Goal: Information Seeking & Learning: Learn about a topic

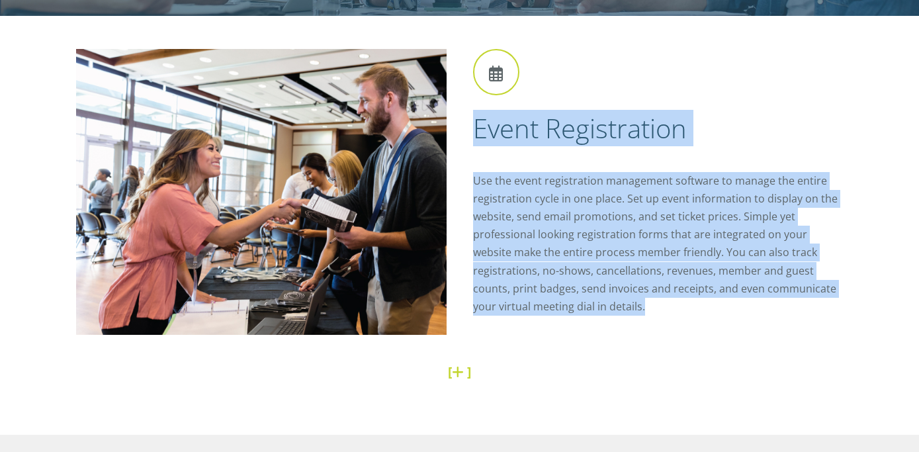
drag, startPoint x: 722, startPoint y: 136, endPoint x: 806, endPoint y: 301, distance: 185.5
click at [806, 301] on div "Event Registration Use the event registration management software to manage the…" at bounding box center [652, 190] width 384 height 283
click at [806, 301] on p "Use the event registration management software to manage the entire registratio…" at bounding box center [658, 244] width 370 height 144
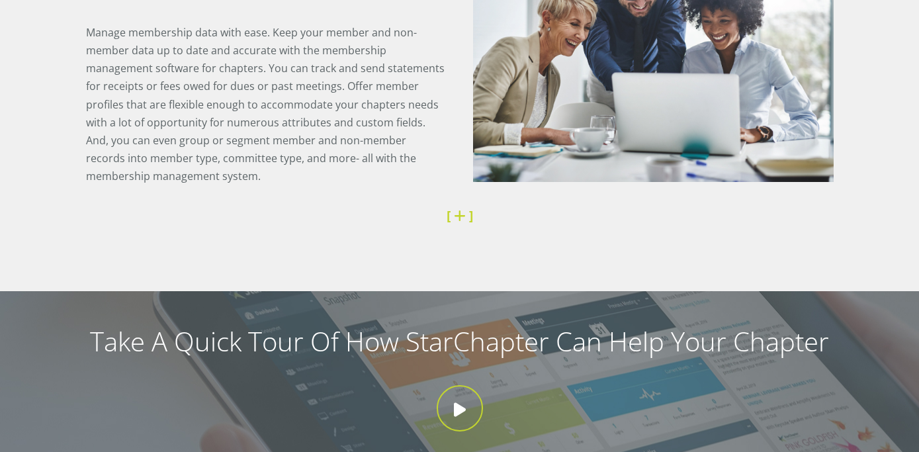
scroll to position [961, 0]
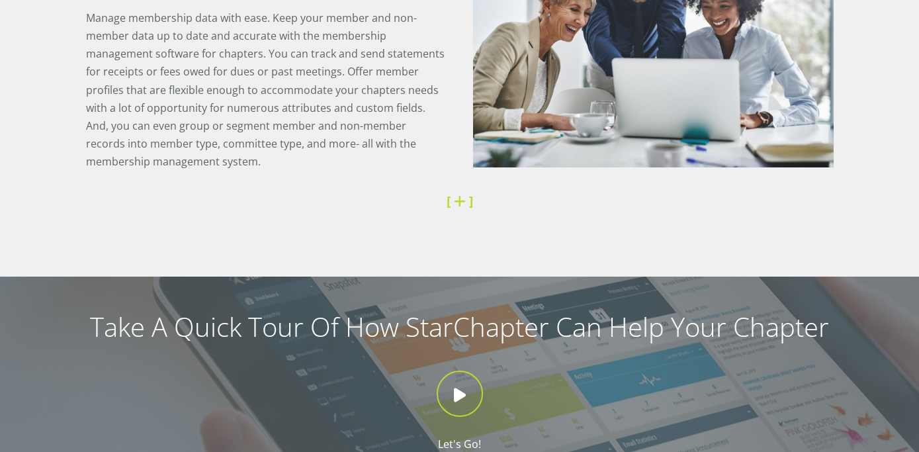
drag, startPoint x: 293, startPoint y: 128, endPoint x: 55, endPoint y: 28, distance: 258.2
click at [55, 28] on div "Membership Management Manage membership data with ease. Keep your member and no…" at bounding box center [459, 66] width 919 height 421
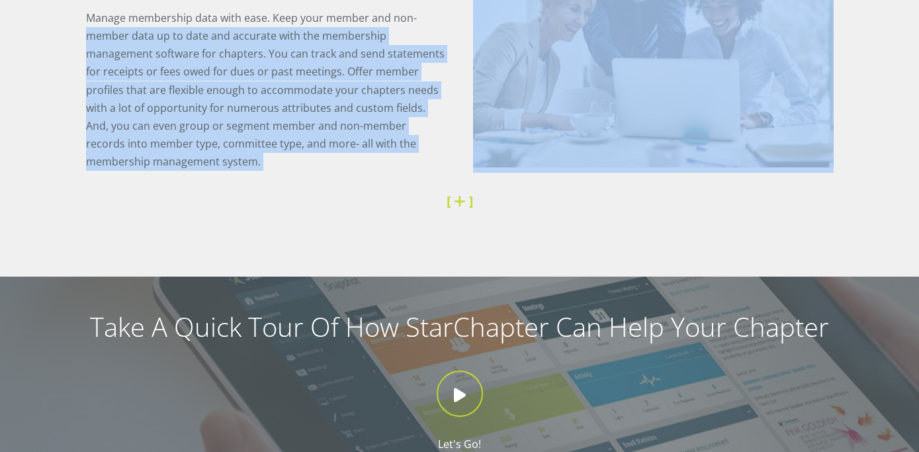
drag, startPoint x: 55, startPoint y: 28, endPoint x: 366, endPoint y: 160, distance: 338.4
click at [366, 160] on div "Membership Management Manage membership data with ease. Keep your member and no…" at bounding box center [459, 66] width 919 height 421
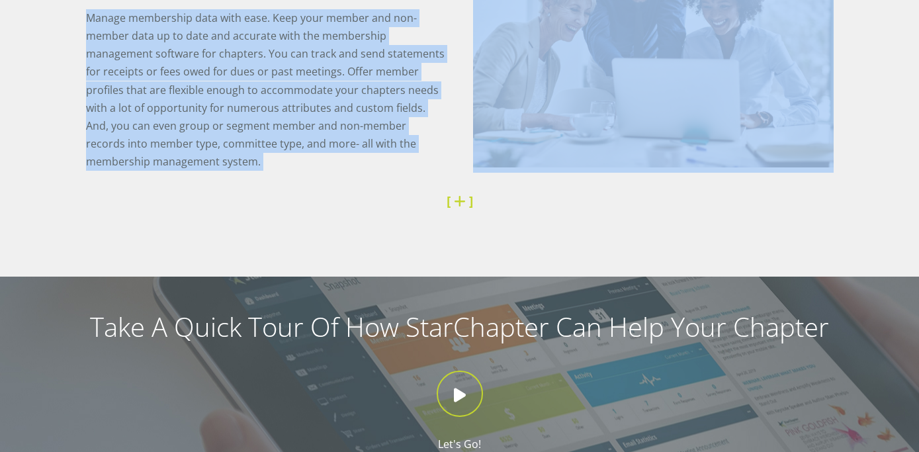
drag, startPoint x: 366, startPoint y: 159, endPoint x: 60, endPoint y: 27, distance: 333.6
click at [60, 27] on div "Membership Management Manage membership data with ease. Keep your member and no…" at bounding box center [459, 66] width 919 height 421
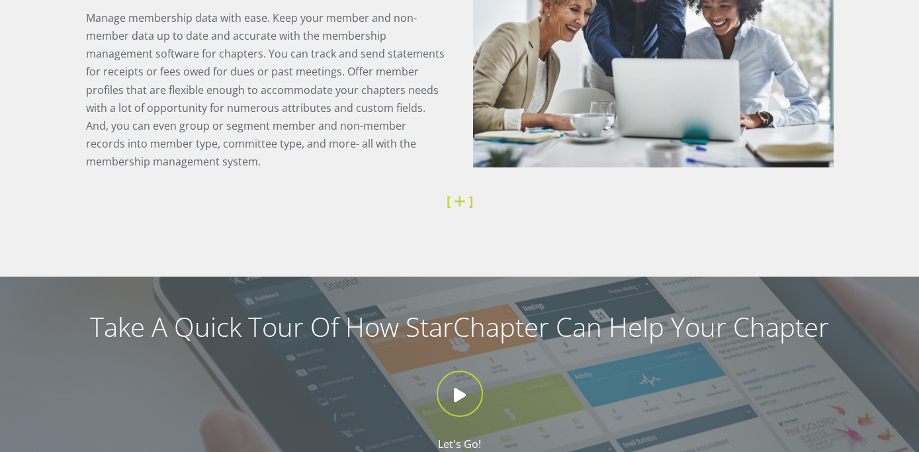
click at [58, 24] on div "Membership Management Manage membership data with ease. Keep your member and no…" at bounding box center [459, 66] width 919 height 421
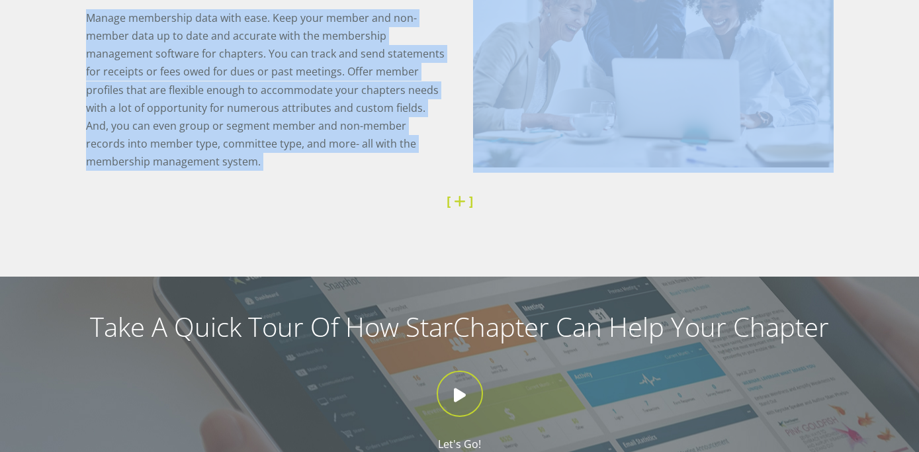
drag, startPoint x: 278, startPoint y: 76, endPoint x: 367, endPoint y: 158, distance: 120.8
click at [367, 158] on div "Membership Management Manage membership data with ease. Keep your member and no…" at bounding box center [460, 66] width 794 height 421
click at [367, 158] on p "Manage membership data with ease. Keep your member and non-member data up to da…" at bounding box center [266, 90] width 360 height 162
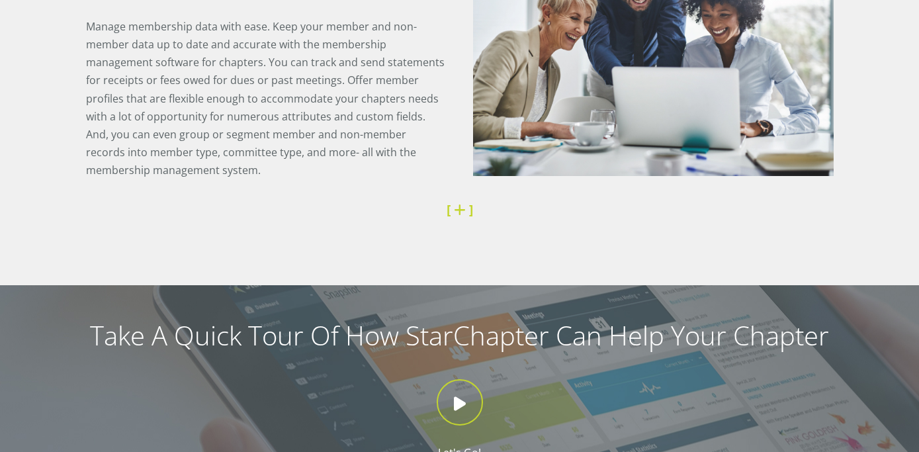
click at [364, 150] on p "Manage membership data with ease. Keep your member and non-member data up to da…" at bounding box center [266, 99] width 360 height 162
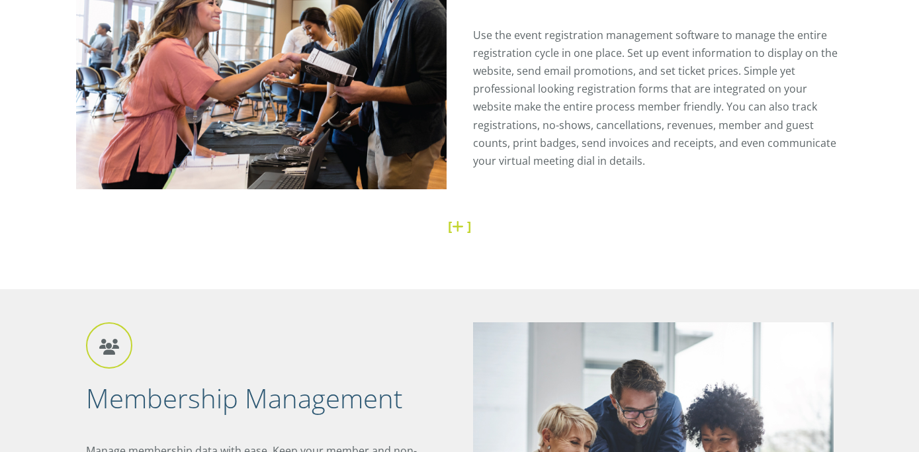
scroll to position [523, 0]
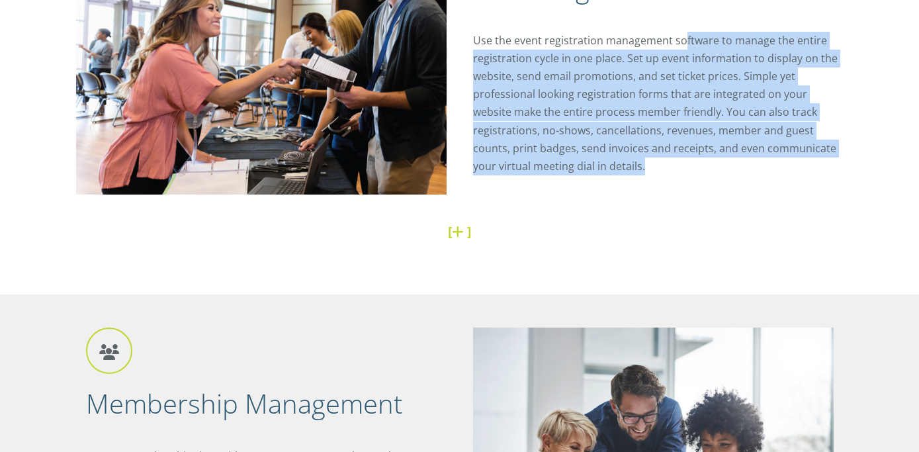
drag, startPoint x: 744, startPoint y: 48, endPoint x: 821, endPoint y: 161, distance: 136.1
click at [821, 161] on p "Use the event registration management software to manage the entire registratio…" at bounding box center [658, 104] width 370 height 144
click at [820, 161] on p "Use the event registration management software to manage the entire registratio…" at bounding box center [658, 104] width 370 height 144
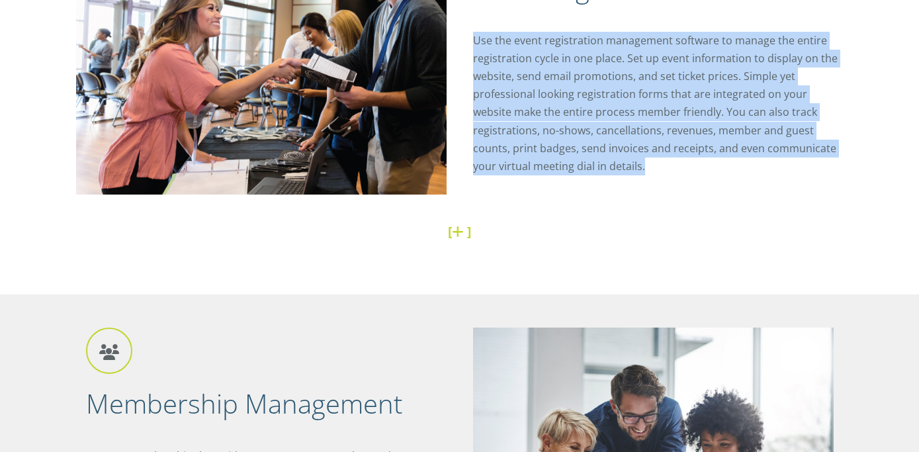
drag, startPoint x: 659, startPoint y: 106, endPoint x: 470, endPoint y: 31, distance: 203.0
click at [473, 32] on p "Use the event registration management software to manage the entire registratio…" at bounding box center [658, 104] width 370 height 144
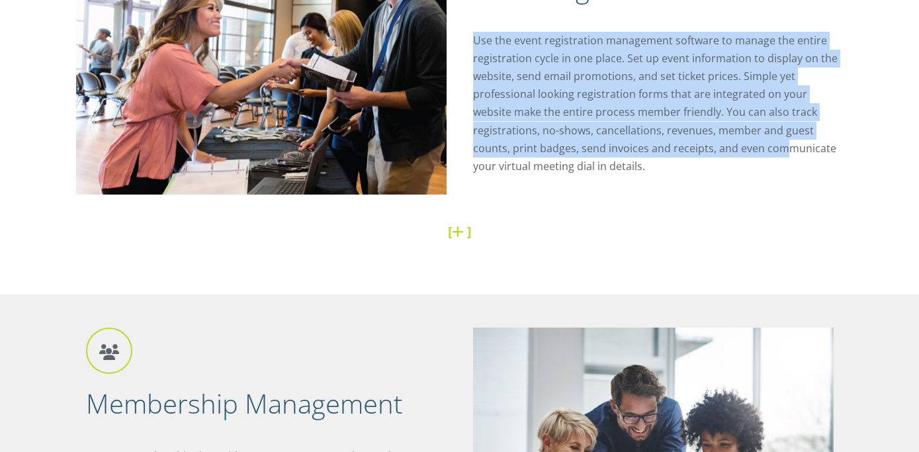
drag, startPoint x: 470, startPoint y: 31, endPoint x: 719, endPoint y: 151, distance: 276.0
click at [719, 151] on div "Event Registration Use the event registration management software to manage the…" at bounding box center [652, 50] width 384 height 283
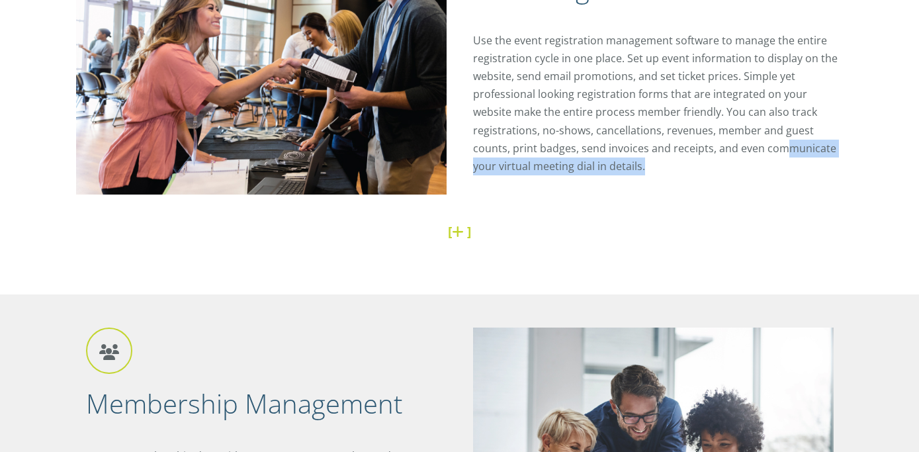
drag, startPoint x: 719, startPoint y: 151, endPoint x: 708, endPoint y: 157, distance: 11.8
click at [714, 161] on p "Use the event registration management software to manage the entire registratio…" at bounding box center [658, 104] width 370 height 144
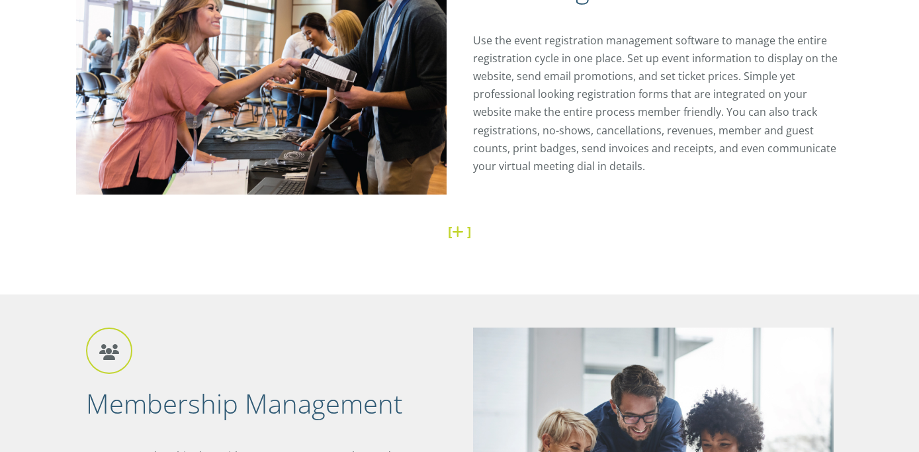
click at [708, 156] on p "Use the event registration management software to manage the entire registratio…" at bounding box center [658, 104] width 370 height 144
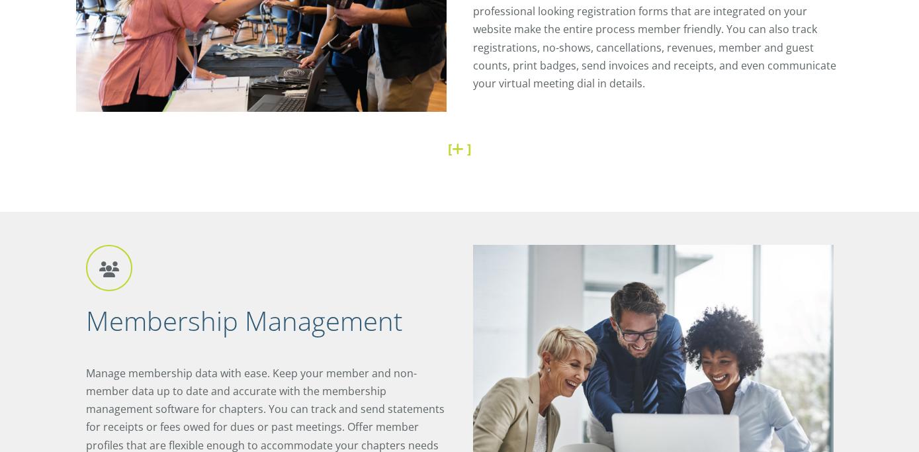
scroll to position [668, 0]
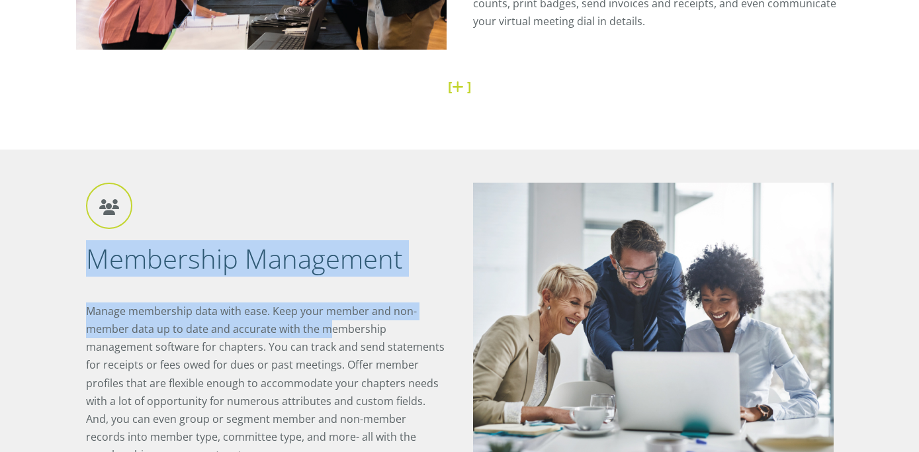
drag, startPoint x: 154, startPoint y: 274, endPoint x: 320, endPoint y: 331, distance: 175.3
click at [323, 333] on div "Membership Management Manage membership data with ease. Keep your member and no…" at bounding box center [273, 330] width 374 height 294
click at [320, 331] on p "Manage membership data with ease. Keep your member and non-member data up to da…" at bounding box center [266, 383] width 360 height 162
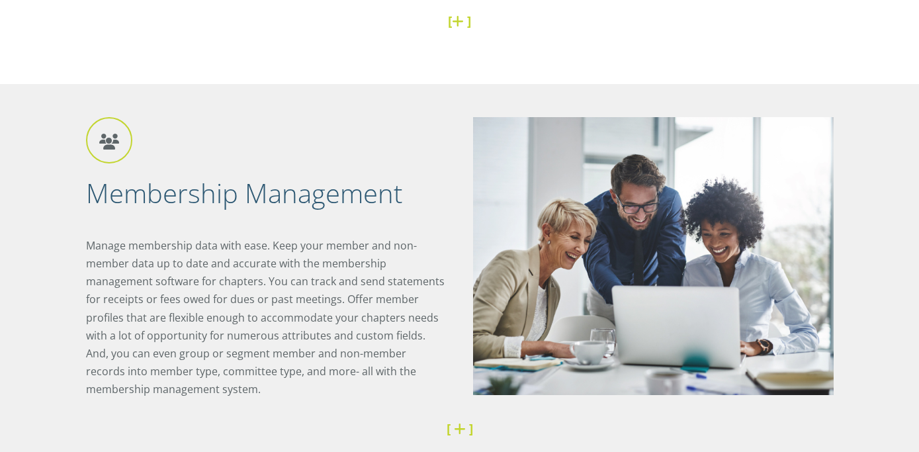
scroll to position [734, 0]
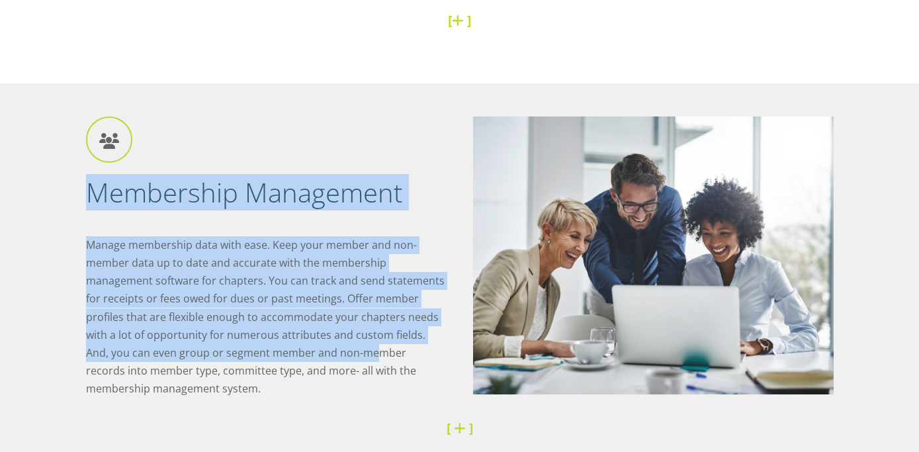
drag, startPoint x: 180, startPoint y: 311, endPoint x: 44, endPoint y: 174, distance: 193.2
click at [44, 174] on div "Membership Management Manage membership data with ease. Keep your member and no…" at bounding box center [459, 293] width 919 height 421
drag, startPoint x: 44, startPoint y: 173, endPoint x: 374, endPoint y: 390, distance: 395.0
click at [374, 390] on div "Membership Management Manage membership data with ease. Keep your member and no…" at bounding box center [459, 293] width 919 height 421
click at [374, 390] on p "Manage membership data with ease. Keep your member and non-member data up to da…" at bounding box center [266, 317] width 360 height 162
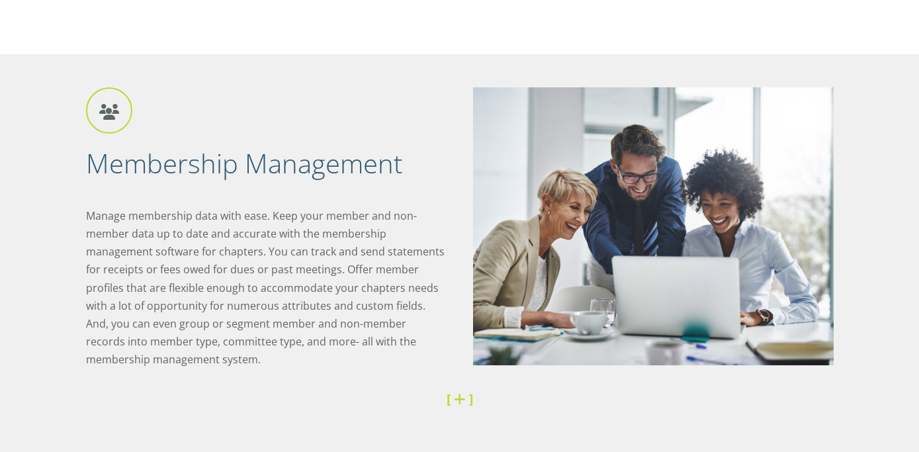
scroll to position [767, 0]
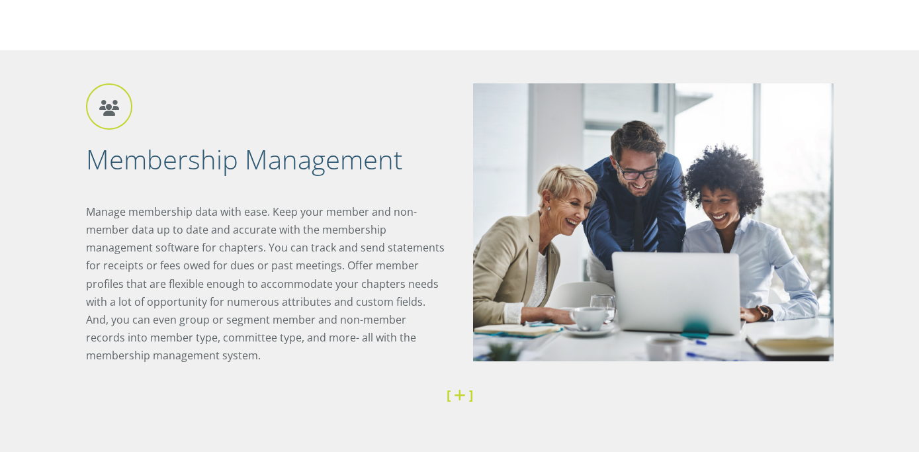
drag, startPoint x: 95, startPoint y: 214, endPoint x: 383, endPoint y: 363, distance: 324.2
click at [383, 363] on p "Manage membership data with ease. Keep your member and non-member data up to da…" at bounding box center [266, 284] width 360 height 162
drag, startPoint x: 383, startPoint y: 363, endPoint x: 51, endPoint y: 155, distance: 391.6
click at [51, 155] on div "Membership Management Manage membership data with ease. Keep your member and no…" at bounding box center [459, 260] width 919 height 421
drag, startPoint x: 51, startPoint y: 155, endPoint x: 437, endPoint y: 372, distance: 442.1
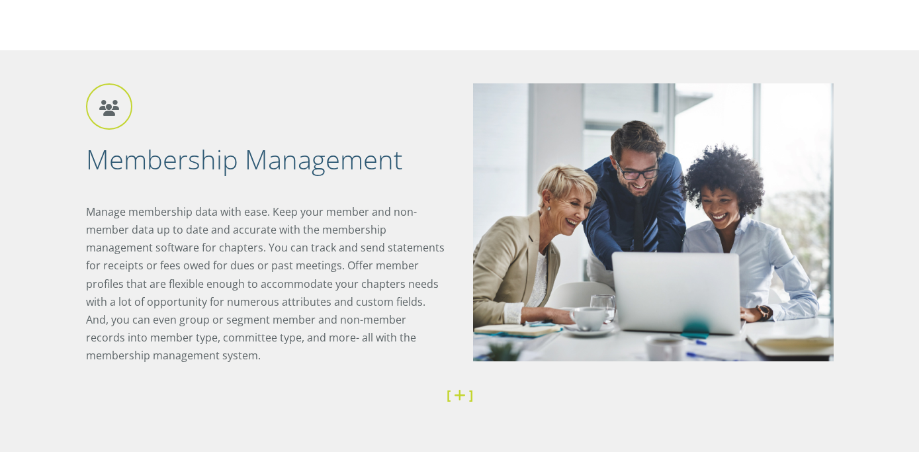
click at [437, 372] on div "Membership Management Manage membership data with ease. Keep your member and no…" at bounding box center [459, 260] width 919 height 421
drag, startPoint x: 435, startPoint y: 371, endPoint x: 13, endPoint y: 159, distance: 472.1
click at [13, 159] on div "Membership Management Manage membership data with ease. Keep your member and no…" at bounding box center [459, 260] width 919 height 421
drag, startPoint x: 13, startPoint y: 159, endPoint x: 377, endPoint y: 349, distance: 410.0
click at [377, 349] on div "Membership Management Manage membership data with ease. Keep your member and no…" at bounding box center [459, 260] width 919 height 421
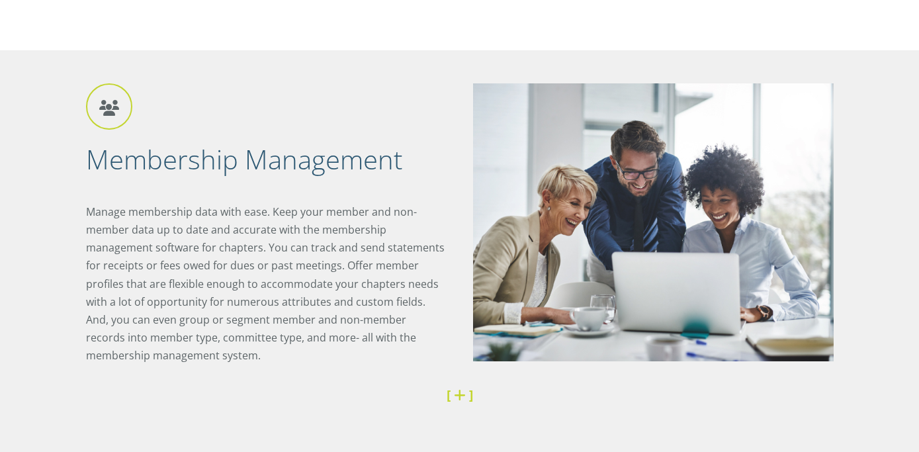
drag, startPoint x: 377, startPoint y: 349, endPoint x: 13, endPoint y: 147, distance: 415.6
click at [13, 147] on div "Membership Management Manage membership data with ease. Keep your member and no…" at bounding box center [459, 260] width 919 height 421
drag, startPoint x: 13, startPoint y: 147, endPoint x: 386, endPoint y: 355, distance: 426.4
click at [387, 356] on div "Membership Management Manage membership data with ease. Keep your member and no…" at bounding box center [459, 260] width 919 height 421
click at [386, 355] on p "Manage membership data with ease. Keep your member and non-member data up to da…" at bounding box center [266, 284] width 360 height 162
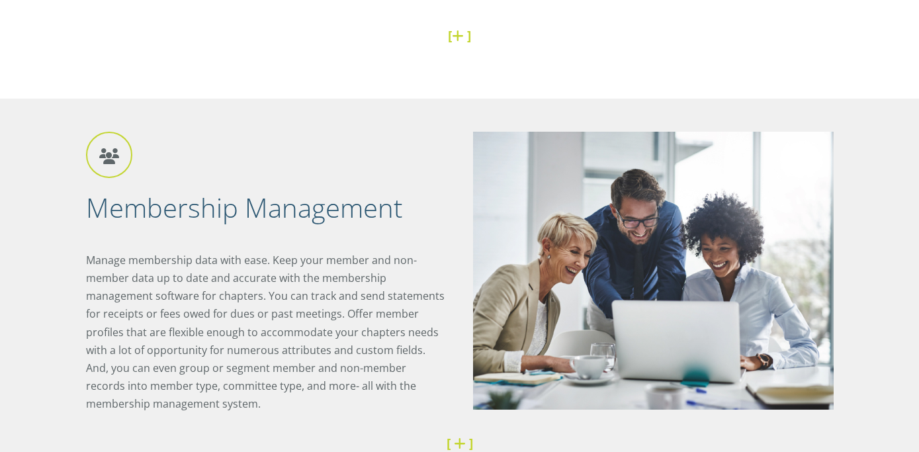
scroll to position [650, 0]
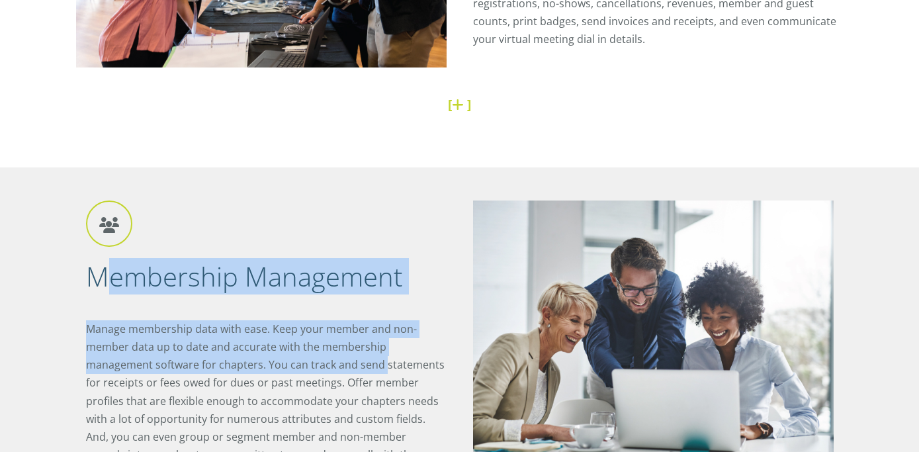
drag, startPoint x: 383, startPoint y: 359, endPoint x: 92, endPoint y: 279, distance: 301.8
click at [98, 281] on div "Membership Management Manage membership data with ease. Keep your member and no…" at bounding box center [273, 347] width 374 height 294
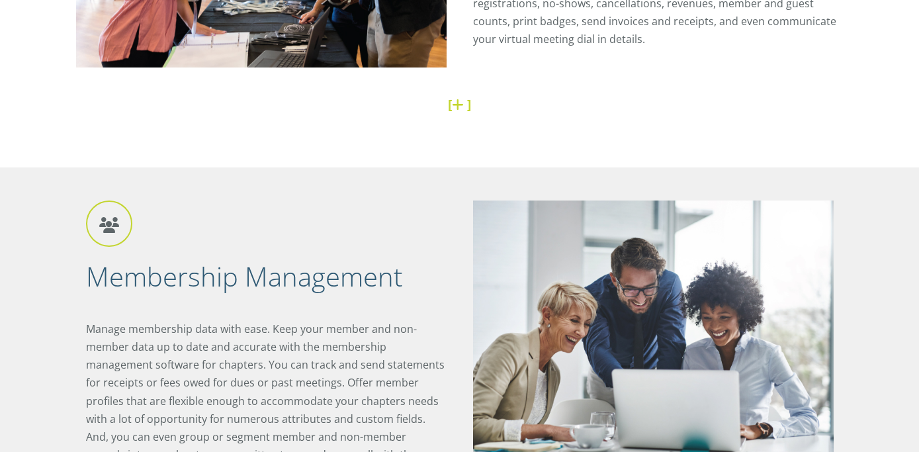
click at [91, 279] on h2 "Membership Management" at bounding box center [266, 276] width 360 height 34
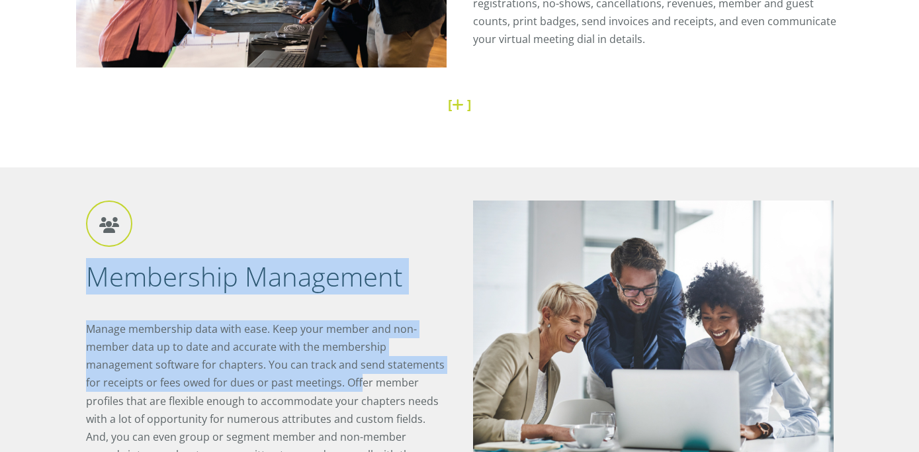
drag, startPoint x: 89, startPoint y: 280, endPoint x: 358, endPoint y: 386, distance: 288.6
click at [358, 386] on div "Membership Management Manage membership data with ease. Keep your member and no…" at bounding box center [273, 347] width 374 height 294
click at [358, 386] on p "Manage membership data with ease. Keep your member and non-member data up to da…" at bounding box center [266, 401] width 360 height 162
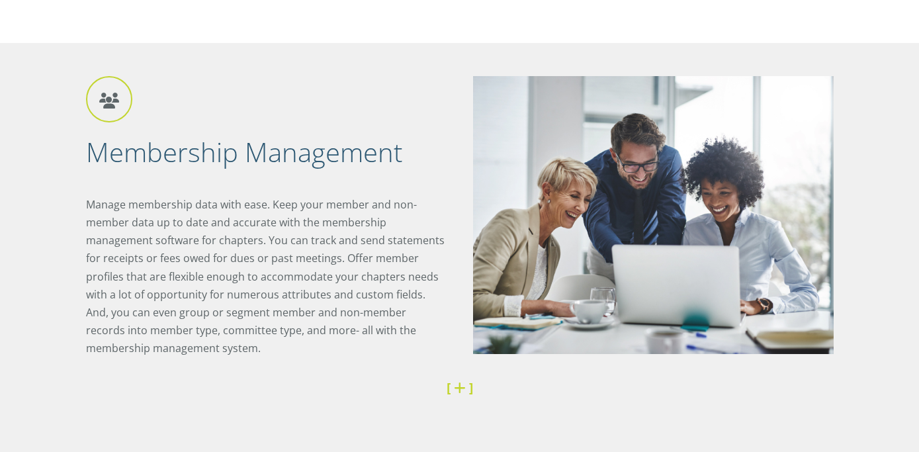
scroll to position [788, 0]
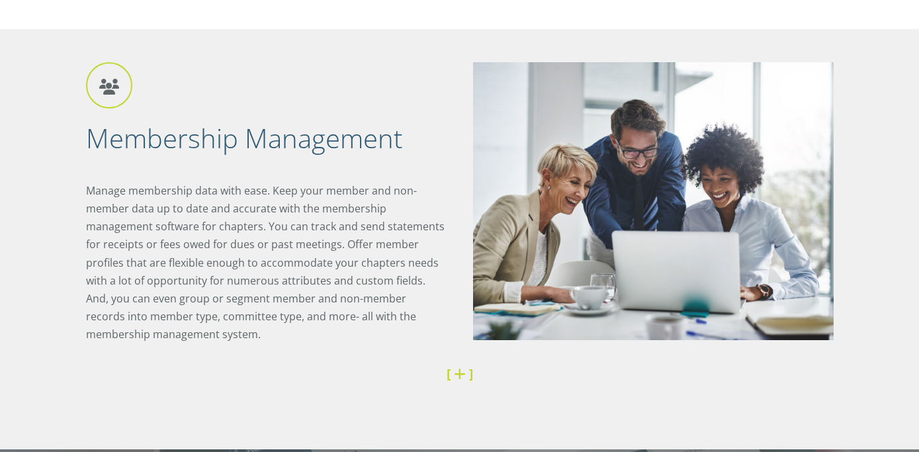
drag, startPoint x: 315, startPoint y: 208, endPoint x: 306, endPoint y: 165, distance: 43.8
click at [308, 165] on div "Membership Management Manage membership data with ease. Keep your member and no…" at bounding box center [273, 209] width 374 height 294
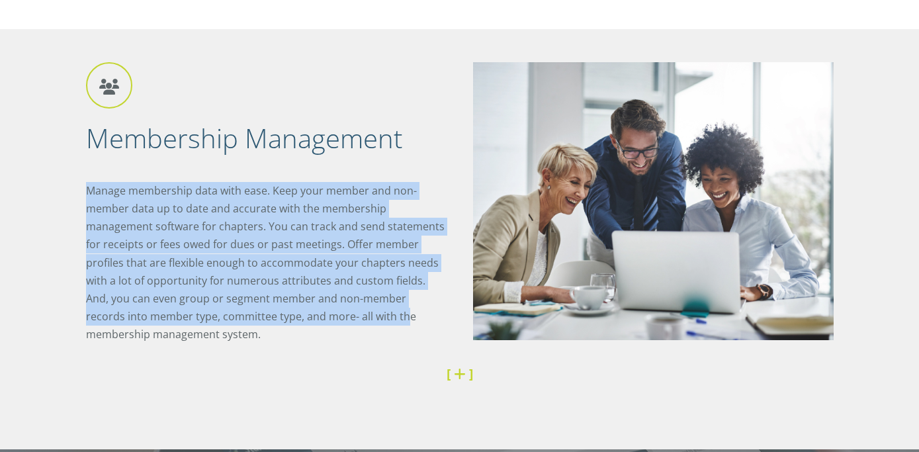
drag, startPoint x: 306, startPoint y: 165, endPoint x: 343, endPoint y: 320, distance: 159.1
click at [343, 320] on div "Membership Management Manage membership data with ease. Keep your member and no…" at bounding box center [273, 209] width 374 height 294
click at [343, 320] on p "Manage membership data with ease. Keep your member and non-member data up to da…" at bounding box center [266, 263] width 360 height 162
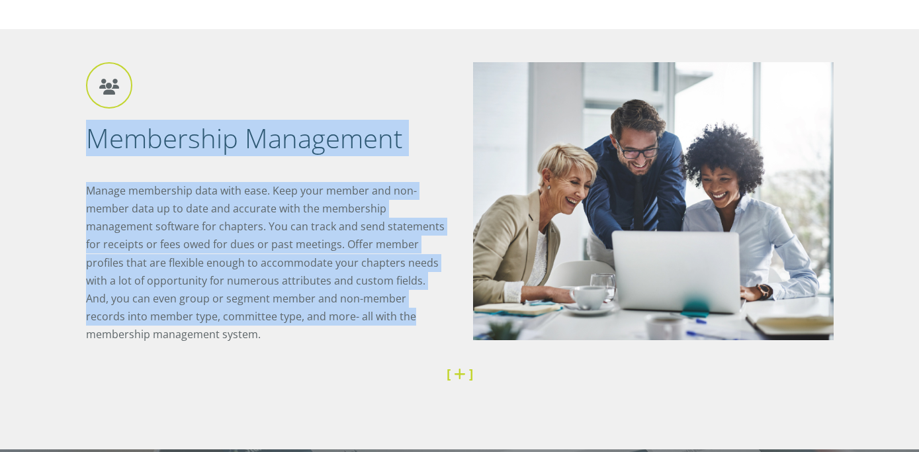
drag, startPoint x: 343, startPoint y: 321, endPoint x: 70, endPoint y: 140, distance: 327.3
click at [71, 140] on div "Membership Management Manage membership data with ease. Keep your member and no…" at bounding box center [460, 239] width 794 height 421
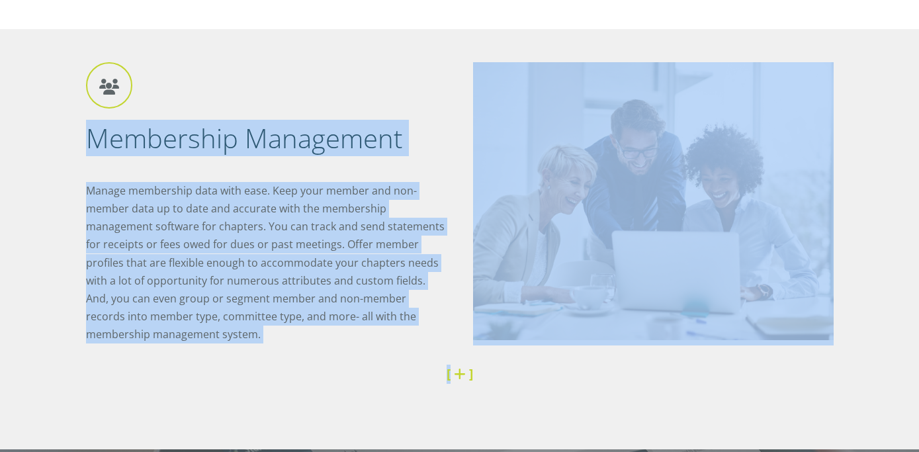
drag, startPoint x: 145, startPoint y: 167, endPoint x: 396, endPoint y: 382, distance: 330.6
click at [398, 384] on div "Membership Management Manage membership data with ease. Keep your member and no…" at bounding box center [460, 239] width 794 height 421
click at [396, 382] on h4 "[ ]" at bounding box center [460, 373] width 728 height 19
drag, startPoint x: 363, startPoint y: 126, endPoint x: 406, endPoint y: 333, distance: 212.1
click at [406, 333] on div "Membership Management Manage membership data with ease. Keep your member and no…" at bounding box center [273, 209] width 374 height 294
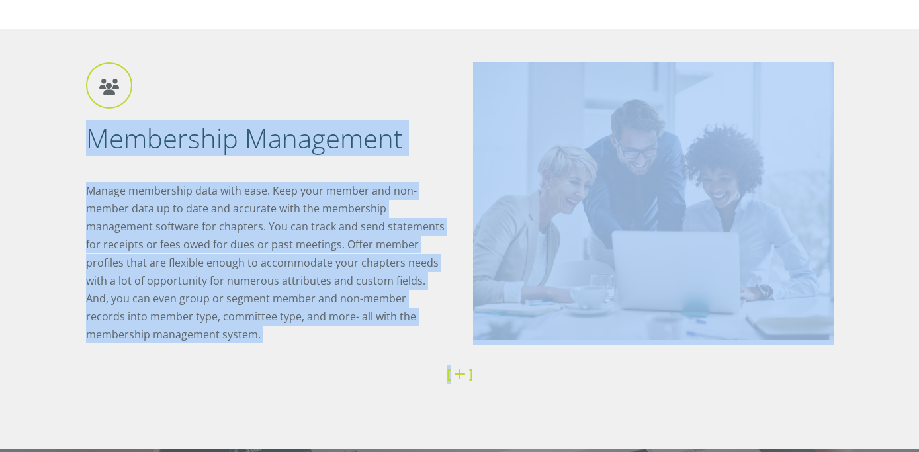
drag, startPoint x: 406, startPoint y: 333, endPoint x: 46, endPoint y: 153, distance: 403.2
click at [46, 153] on div "Membership Management Manage membership data with ease. Keep your member and no…" at bounding box center [459, 239] width 919 height 421
drag, startPoint x: 46, startPoint y: 152, endPoint x: 385, endPoint y: 345, distance: 390.1
click at [385, 345] on div "Membership Management Manage membership data with ease. Keep your member and no…" at bounding box center [459, 239] width 919 height 421
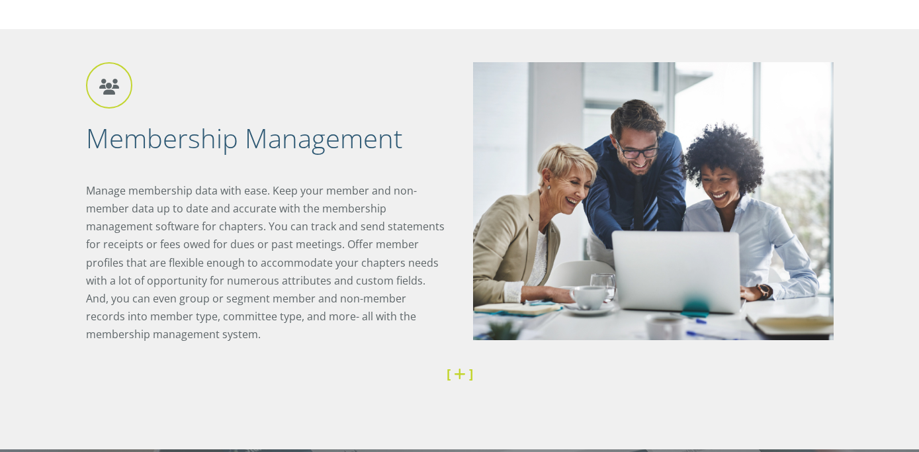
click at [386, 345] on div "Membership Management Manage membership data with ease. Keep your member and no…" at bounding box center [273, 209] width 374 height 294
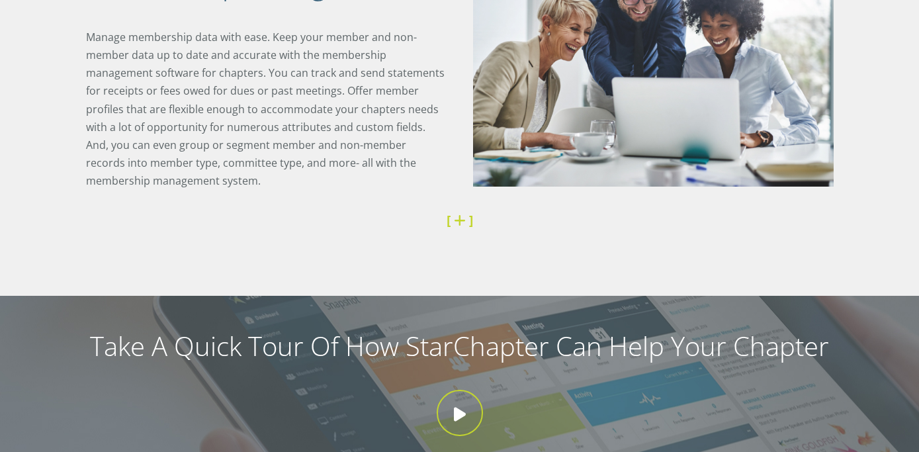
scroll to position [944, 0]
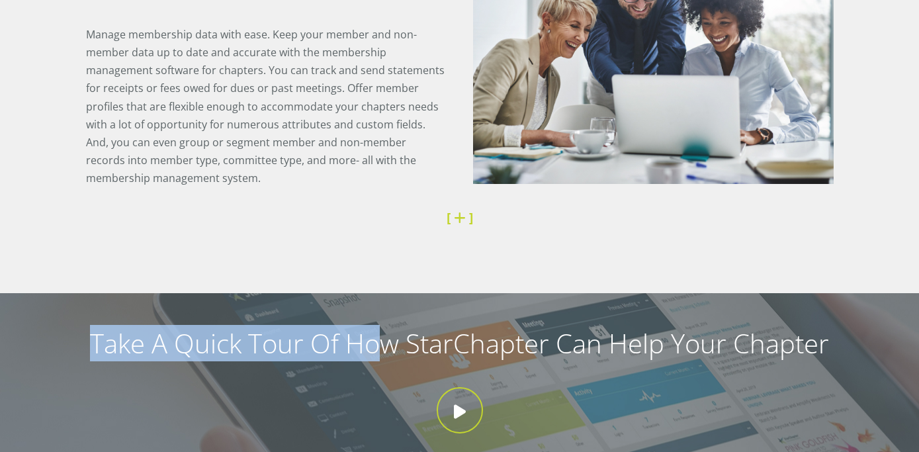
drag, startPoint x: 349, startPoint y: 345, endPoint x: 83, endPoint y: 314, distance: 267.6
click at [85, 314] on div "Take A Quick Tour Of How StarChapter Can Help Your Chapter Let's Go!" at bounding box center [459, 405] width 919 height 225
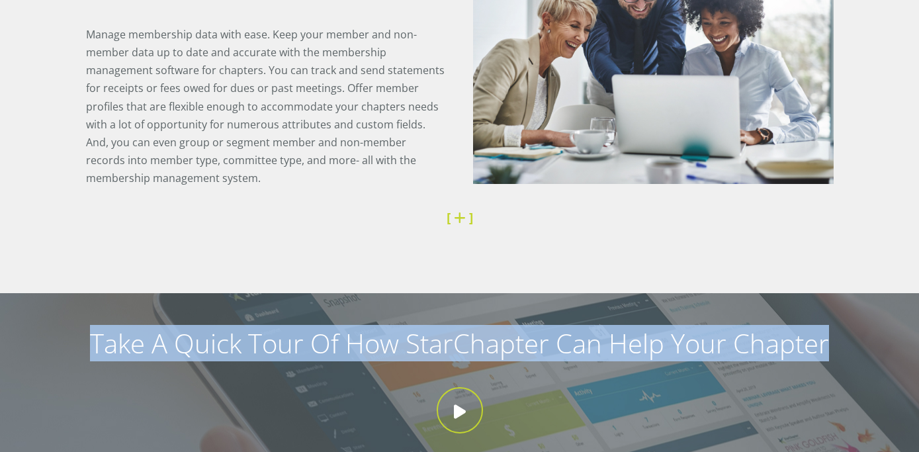
drag, startPoint x: 81, startPoint y: 314, endPoint x: 813, endPoint y: 363, distance: 733.8
click at [813, 363] on div "Take A Quick Tour Of How StarChapter Can Help Your Chapter Let's Go!" at bounding box center [459, 405] width 919 height 225
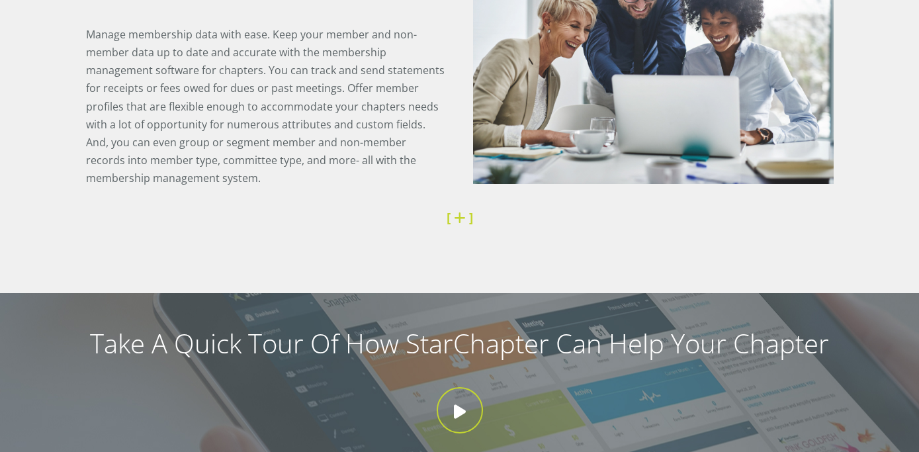
click at [811, 363] on div "Take A Quick Tour Of How StarChapter Can Help Your Chapter Let's Go!" at bounding box center [459, 405] width 919 height 225
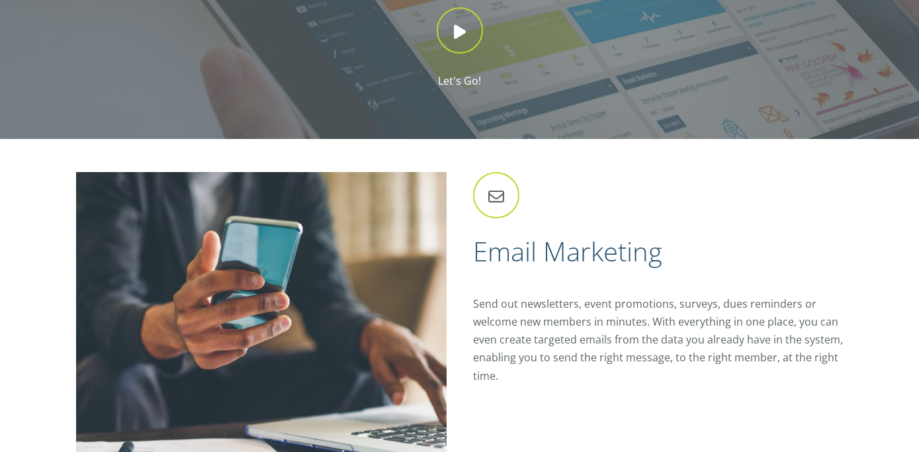
scroll to position [1469, 0]
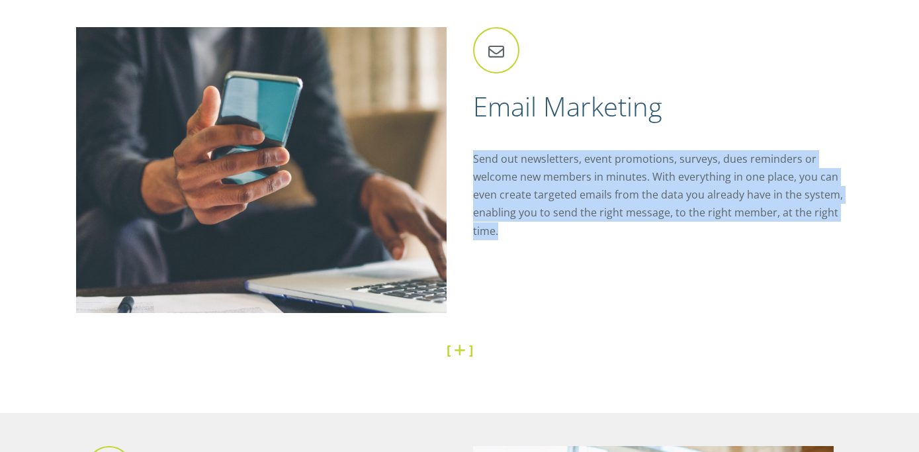
drag
click at [783, 250] on div "Email Marketing Send out newsletters, event promotions, surveys, dues reminders…" at bounding box center [652, 141] width 384 height 229
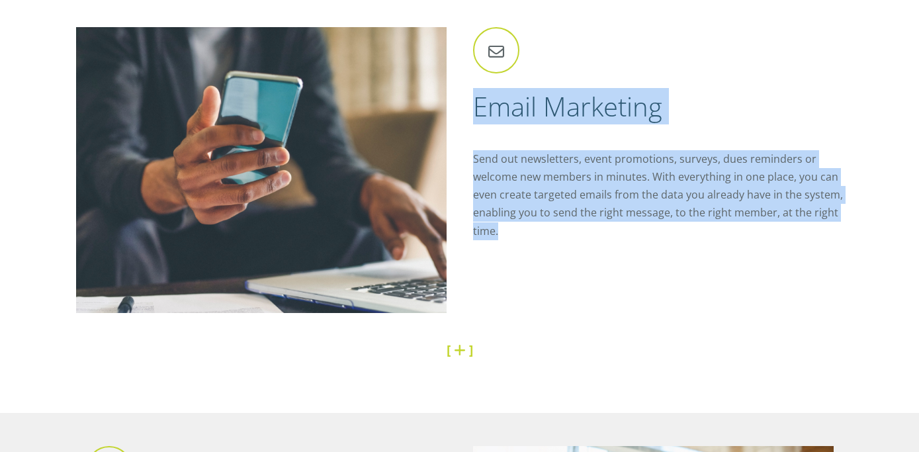
click at [463, 100] on div "Email Marketing Send out newsletters, event promotions, surveys, dues reminders…" at bounding box center [652, 141] width 384 height 229
click at [808, 231] on div "Email Marketing Send out newsletters, event promotions, surveys, dues reminders…" at bounding box center [652, 141] width 384 height 229
click at [808, 231] on p "Send out newsletters, event promotions, surveys, dues reminders or welcome new …" at bounding box center [658, 195] width 370 height 90
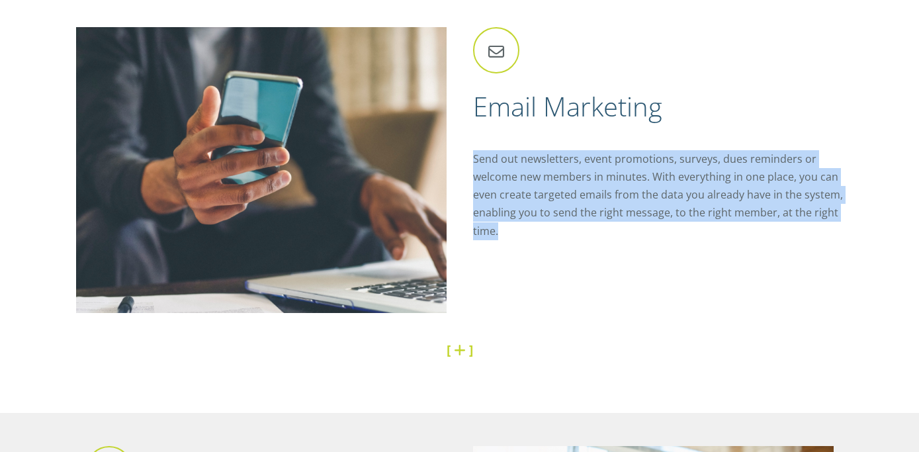
click at [788, 133] on div "Email Marketing Send out newsletters, event promotions, surveys, dues reminders…" at bounding box center [652, 141] width 384 height 229
click at [833, 235] on div "Email Marketing Send out newsletters, event promotions, surveys, dues reminders…" at bounding box center [652, 141] width 384 height 229
click at [833, 235] on p "Send out newsletters, event promotions, surveys, dues reminders or welcome new …" at bounding box center [658, 195] width 370 height 90
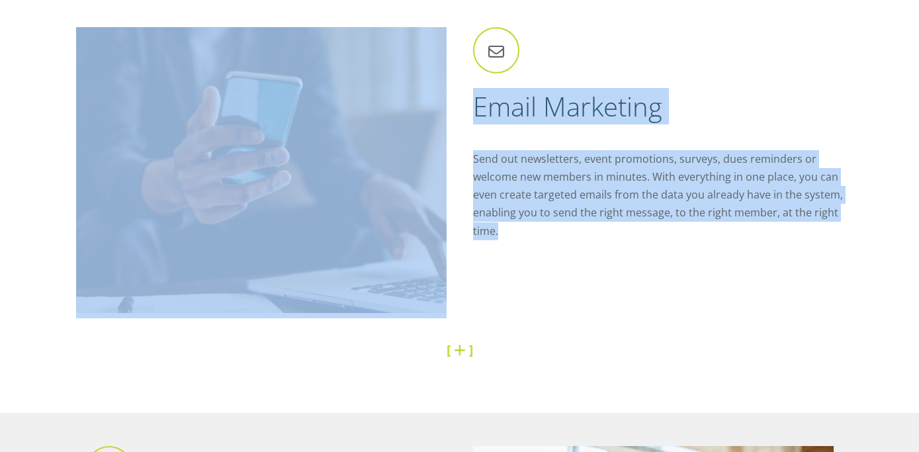
click at [811, 237] on p "Send out newsletters, event promotions, surveys, dues reminders or welcome new …" at bounding box center [658, 195] width 370 height 90
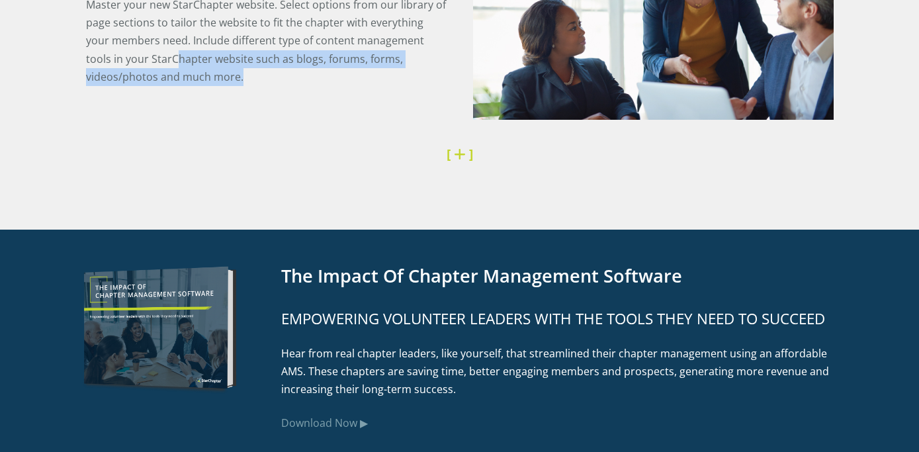
click at [269, 75] on p "Master your new StarChapter website. Select options from our library of page se…" at bounding box center [266, 41] width 360 height 90
click at [269, 77] on p "Master your new StarChapter website. Select options from our library of page se…" at bounding box center [266, 41] width 360 height 90
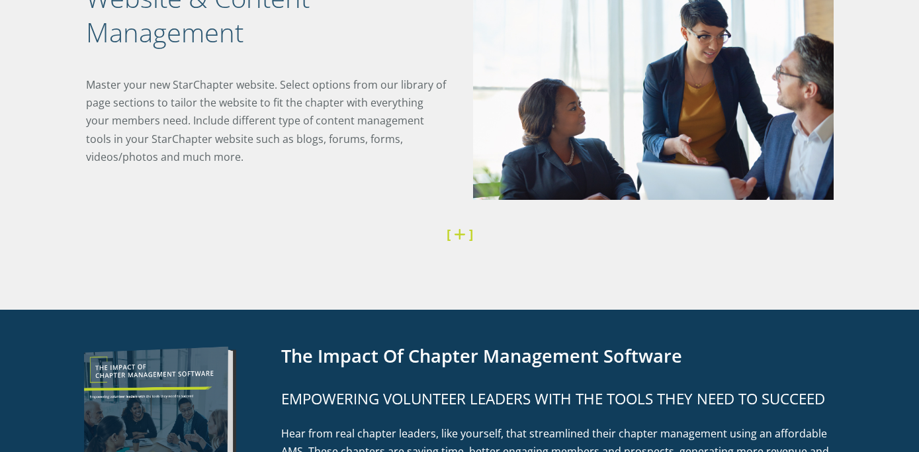
scroll to position [1984, 0]
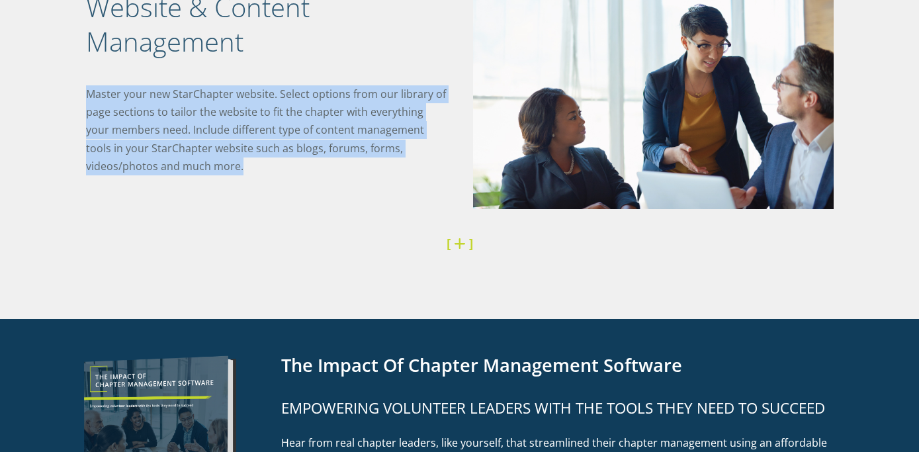
click at [374, 182] on div "Website & Content Management Master your new StarChapter website. Select option…" at bounding box center [459, 108] width 919 height 421
click at [372, 181] on div "Website & Content Management Master your new StarChapter website. Select option…" at bounding box center [273, 59] width 374 height 257
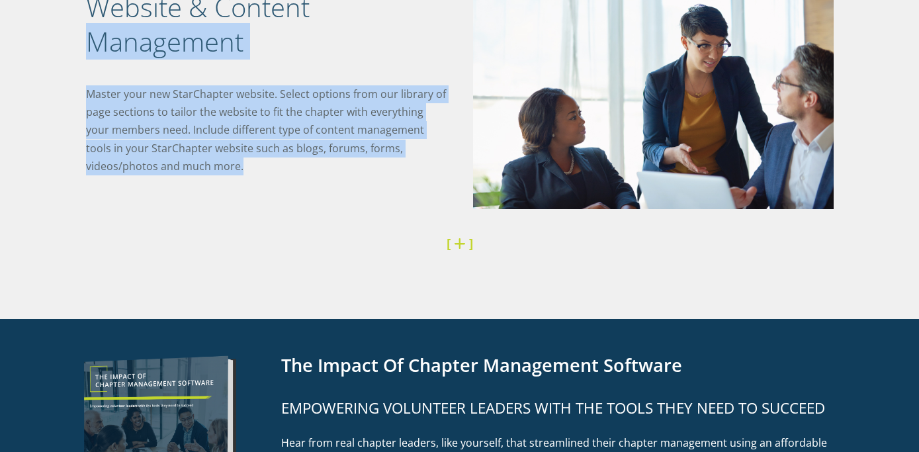
click at [30, 34] on div "Website & Content Management Master your new StarChapter website. Select option…" at bounding box center [459, 108] width 919 height 421
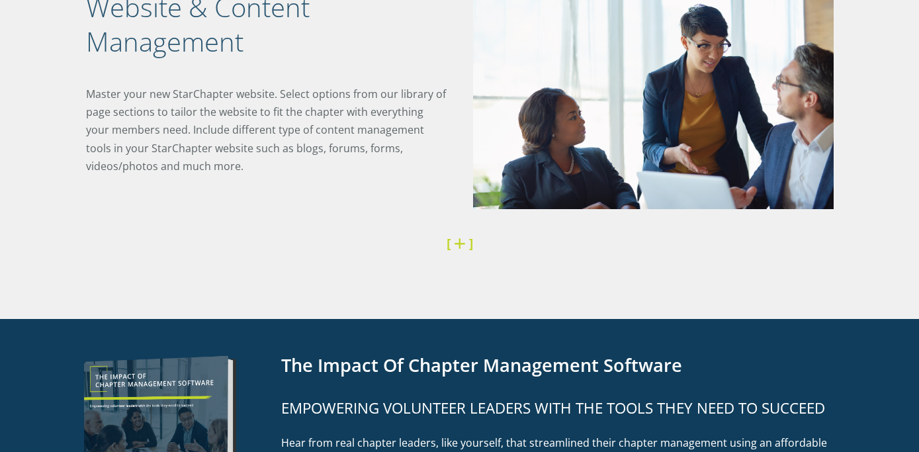
click at [26, 29] on div "Website & Content Management Master your new StarChapter website. Select option…" at bounding box center [459, 108] width 919 height 421
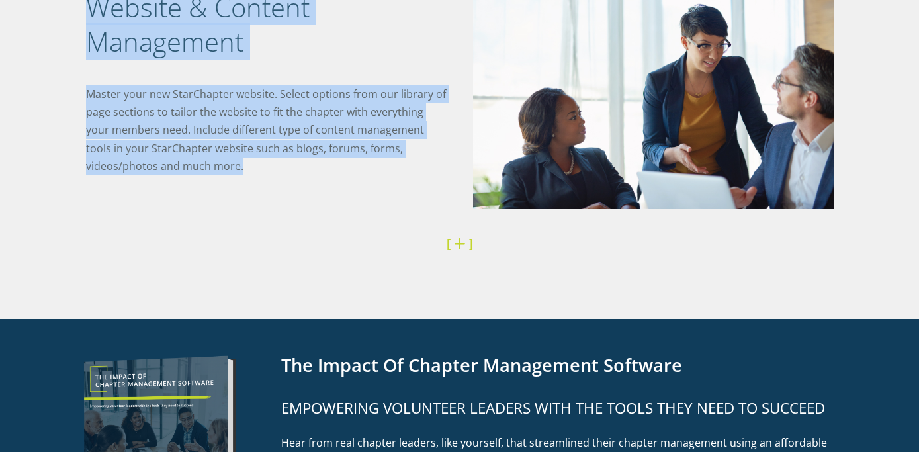
click at [367, 173] on div "Website & Content Management Master your new StarChapter website. Select option…" at bounding box center [459, 108] width 919 height 421
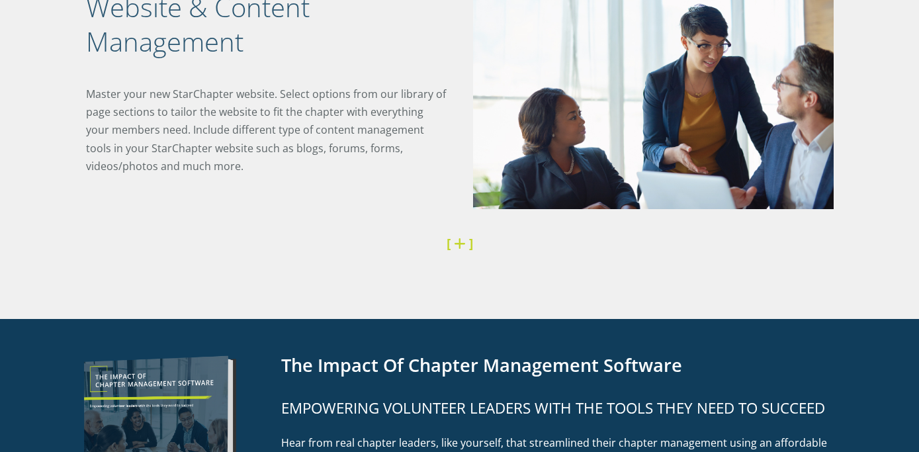
click at [368, 172] on p "Master your new StarChapter website. Select options from our library of page se…" at bounding box center [266, 130] width 360 height 90
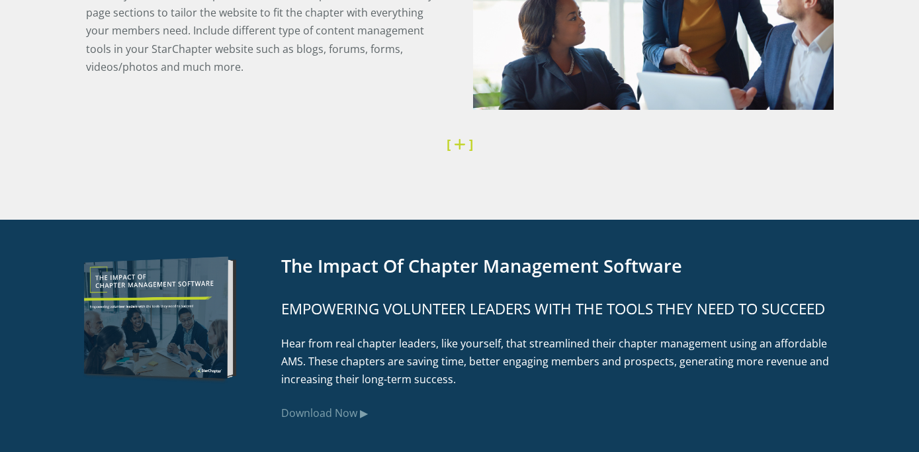
scroll to position [2141, 0]
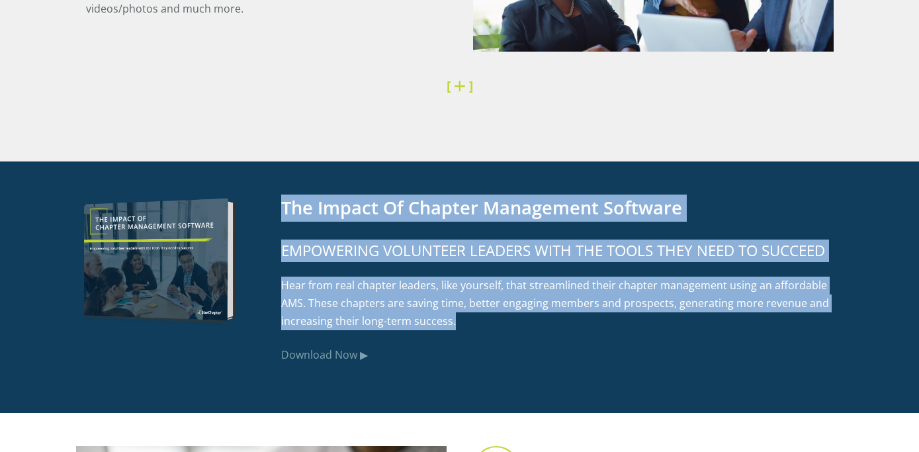
click at [696, 325] on div "The Impact of Chapter Management Software Empowering volunteer leaders with the…" at bounding box center [460, 287] width 794 height 252
click at [696, 325] on p "Hear from real chapter leaders, like yourself, that streamlined their chapter m…" at bounding box center [562, 303] width 562 height 54
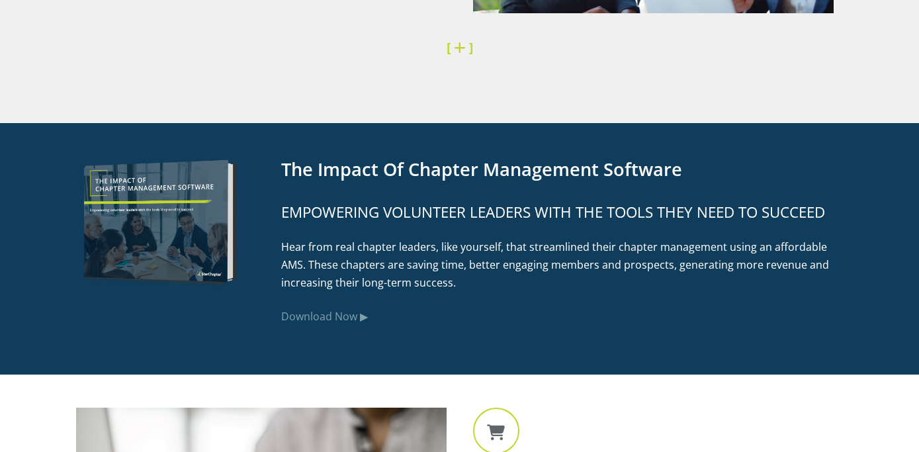
scroll to position [2452, 0]
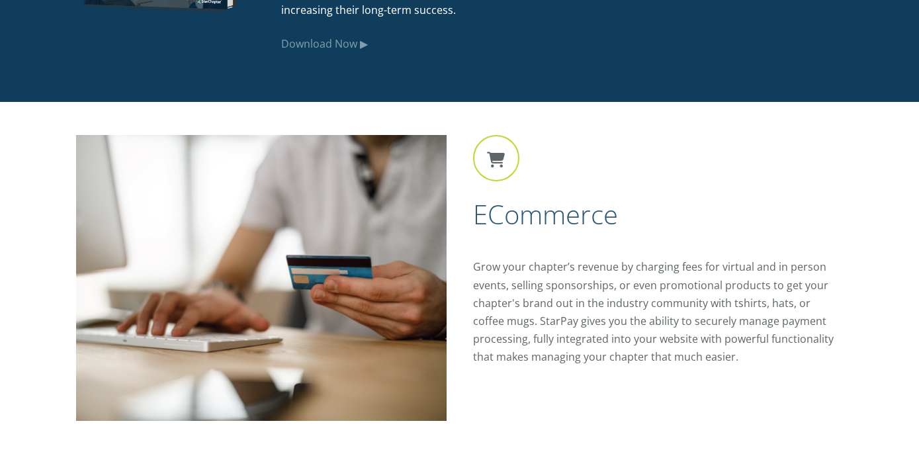
click at [767, 225] on div "eCommerce Grow your chapter’s revenue by charging fees for virtual and in perso…" at bounding box center [652, 258] width 384 height 247
click at [795, 360] on div "eCommerce Grow your chapter’s revenue by charging fees for virtual and in perso…" at bounding box center [652, 258] width 384 height 247
click at [794, 358] on p "Grow your chapter’s revenue by charging fees for virtual and in person events, …" at bounding box center [658, 312] width 370 height 108
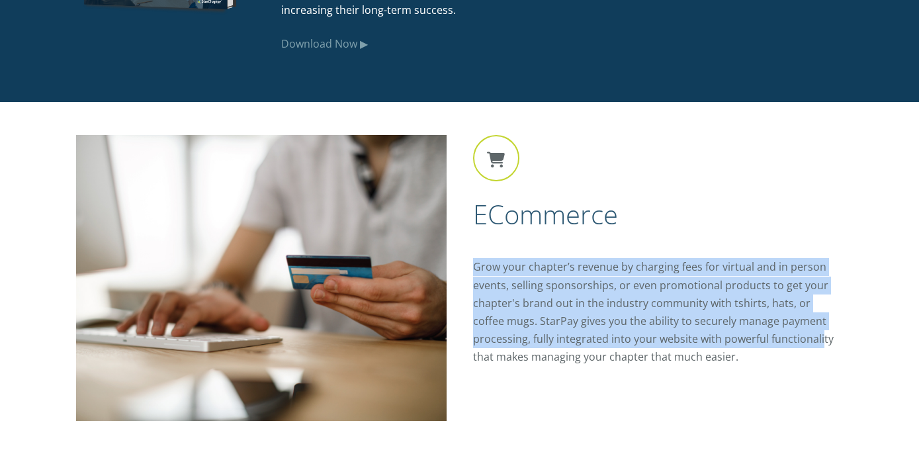
click at [716, 252] on div "eCommerce Grow your chapter’s revenue by charging fees for virtual and in perso…" at bounding box center [652, 258] width 384 height 247
click at [815, 370] on div "eCommerce Grow your chapter’s revenue by charging fees for virtual and in perso…" at bounding box center [652, 258] width 384 height 247
click at [814, 369] on div "eCommerce Grow your chapter’s revenue by charging fees for virtual and in perso…" at bounding box center [652, 258] width 384 height 247
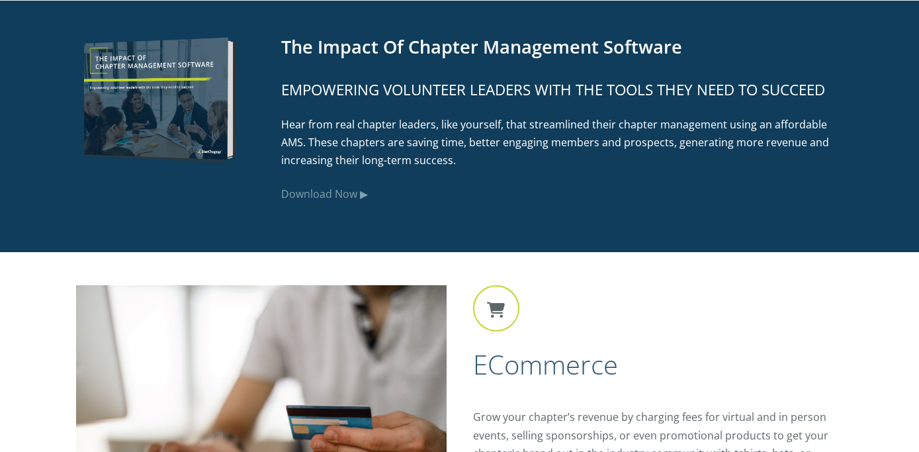
scroll to position [2300, 0]
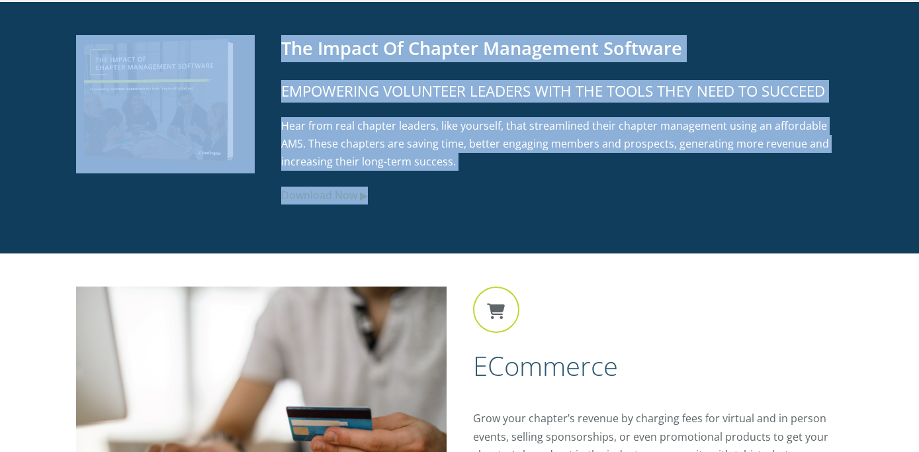
click at [694, 213] on div "The Impact of Chapter Management Software Empowering volunteer leaders with the…" at bounding box center [459, 128] width 919 height 252
click at [694, 213] on div "The Impact of Chapter Management Software Empowering volunteer leaders with the…" at bounding box center [555, 128] width 575 height 186
click at [1, 39] on div "The Impact of Chapter Management Software Empowering volunteer leaders with the…" at bounding box center [459, 128] width 919 height 252
click at [722, 205] on div "The Impact of Chapter Management Software Empowering volunteer leaders with the…" at bounding box center [459, 128] width 919 height 252
click at [715, 202] on p "Download Now ▶" at bounding box center [562, 196] width 562 height 18
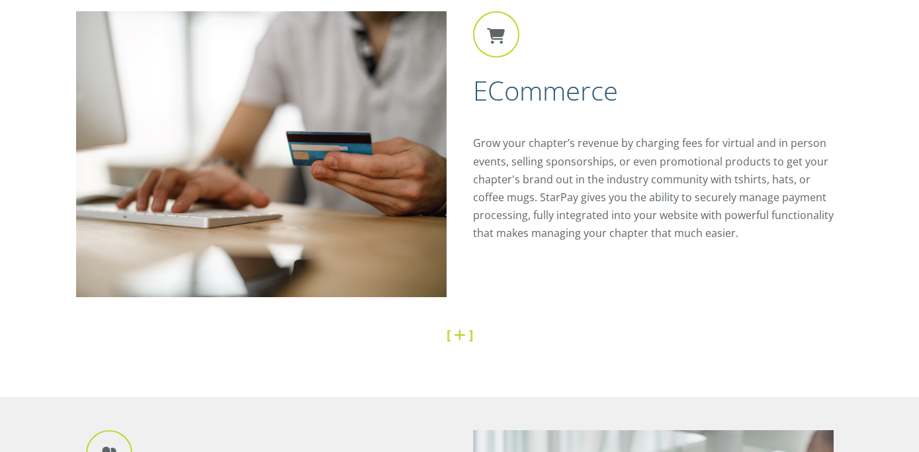
scroll to position [2574, 0]
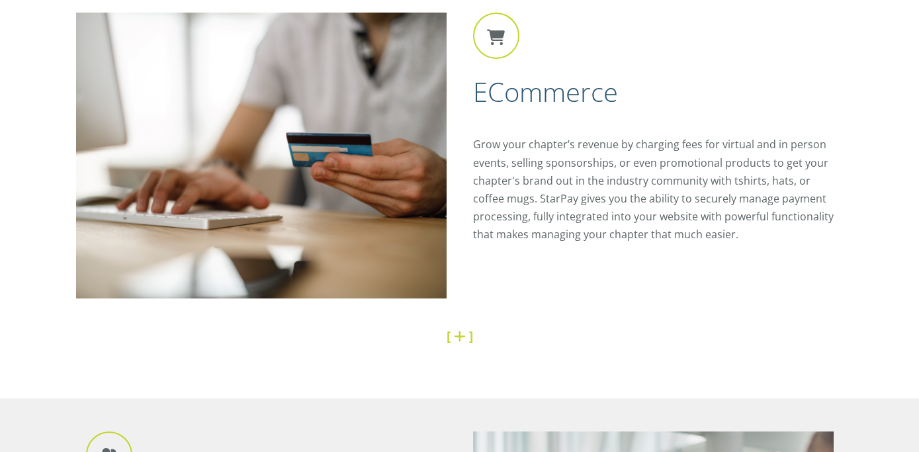
click at [760, 241] on div "eCommerce Grow your chapter’s revenue by charging fees for virtual and in perso…" at bounding box center [652, 136] width 384 height 247
click at [760, 240] on p "Grow your chapter’s revenue by charging fees for virtual and in person events, …" at bounding box center [658, 190] width 370 height 108
click at [470, 99] on div "eCommerce Grow your chapter’s revenue by charging fees for virtual and in perso…" at bounding box center [652, 136] width 384 height 247
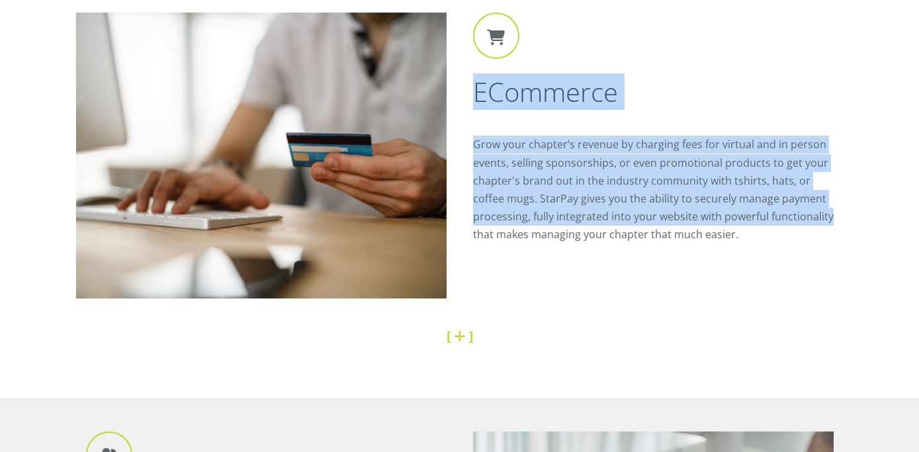
click at [803, 226] on div "eCommerce Grow your chapter’s revenue by charging fees for virtual and in perso…" at bounding box center [652, 136] width 384 height 247
click at [803, 226] on p "Grow your chapter’s revenue by charging fees for virtual and in person events, …" at bounding box center [658, 190] width 370 height 108
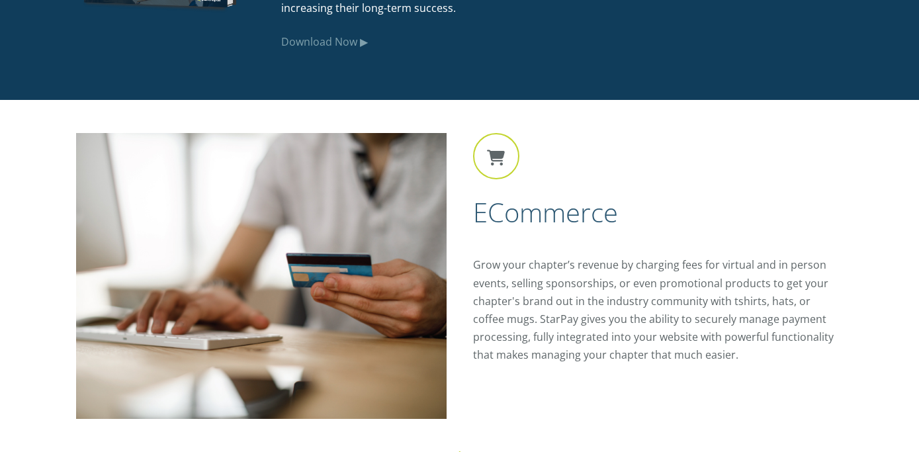
scroll to position [2185, 0]
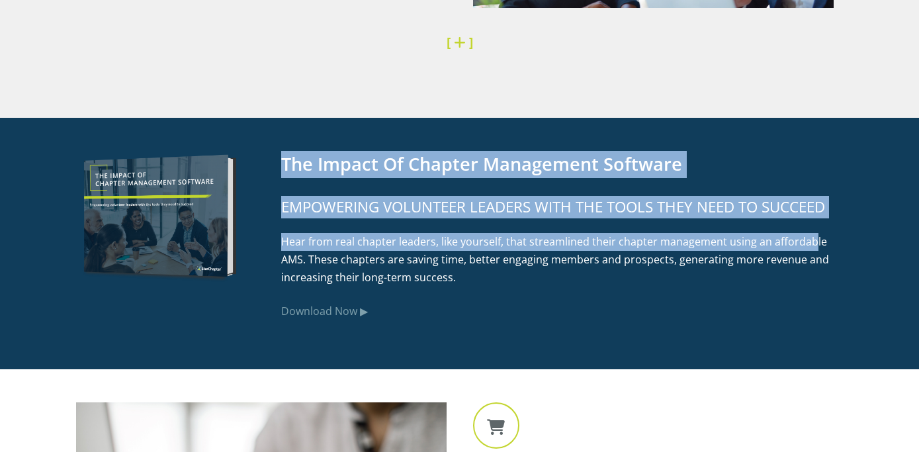
click at [275, 169] on div "The Impact of Chapter Management Software Empowering volunteer leaders with the…" at bounding box center [555, 244] width 575 height 186
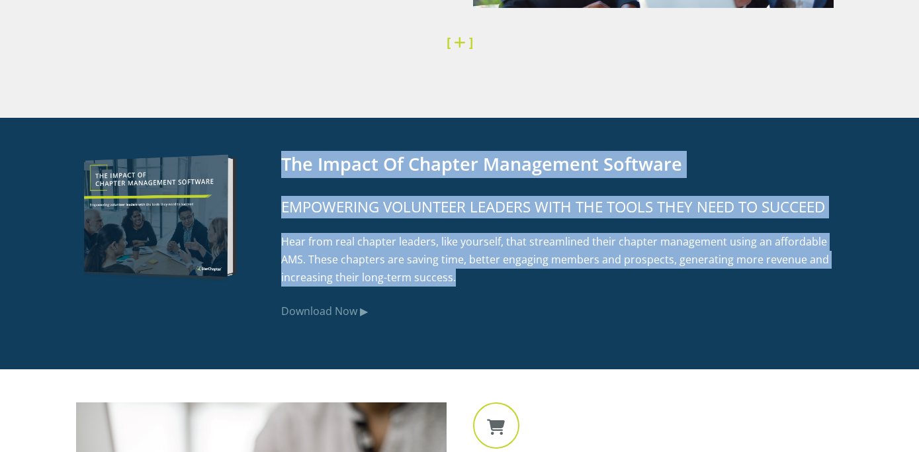
click at [753, 301] on div "The Impact of Chapter Management Software Empowering volunteer leaders with the…" at bounding box center [555, 244] width 575 height 186
click at [752, 301] on div "The Impact of Chapter Management Software Empowering volunteer leaders with the…" at bounding box center [555, 244] width 575 height 186
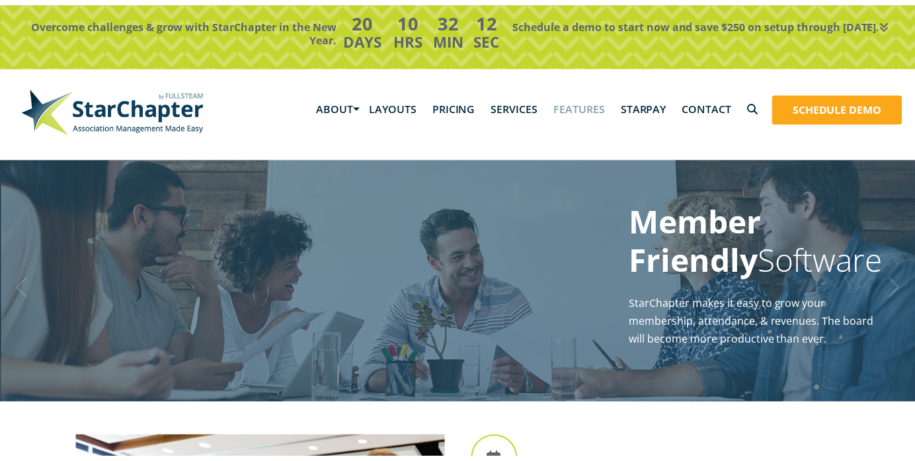
scroll to position [0, 0]
